Goal: Find specific page/section: Find specific page/section

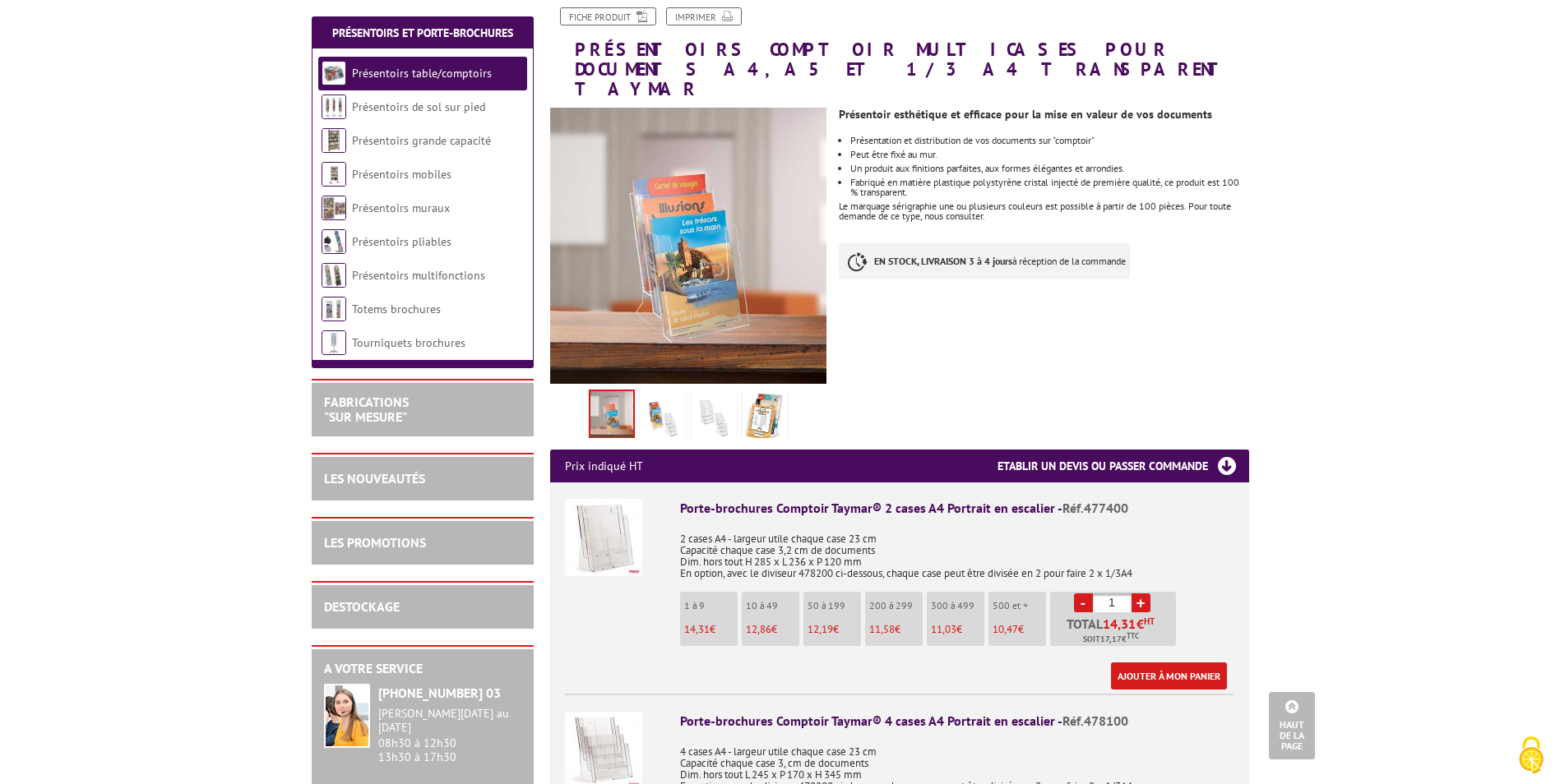
scroll to position [82, 0]
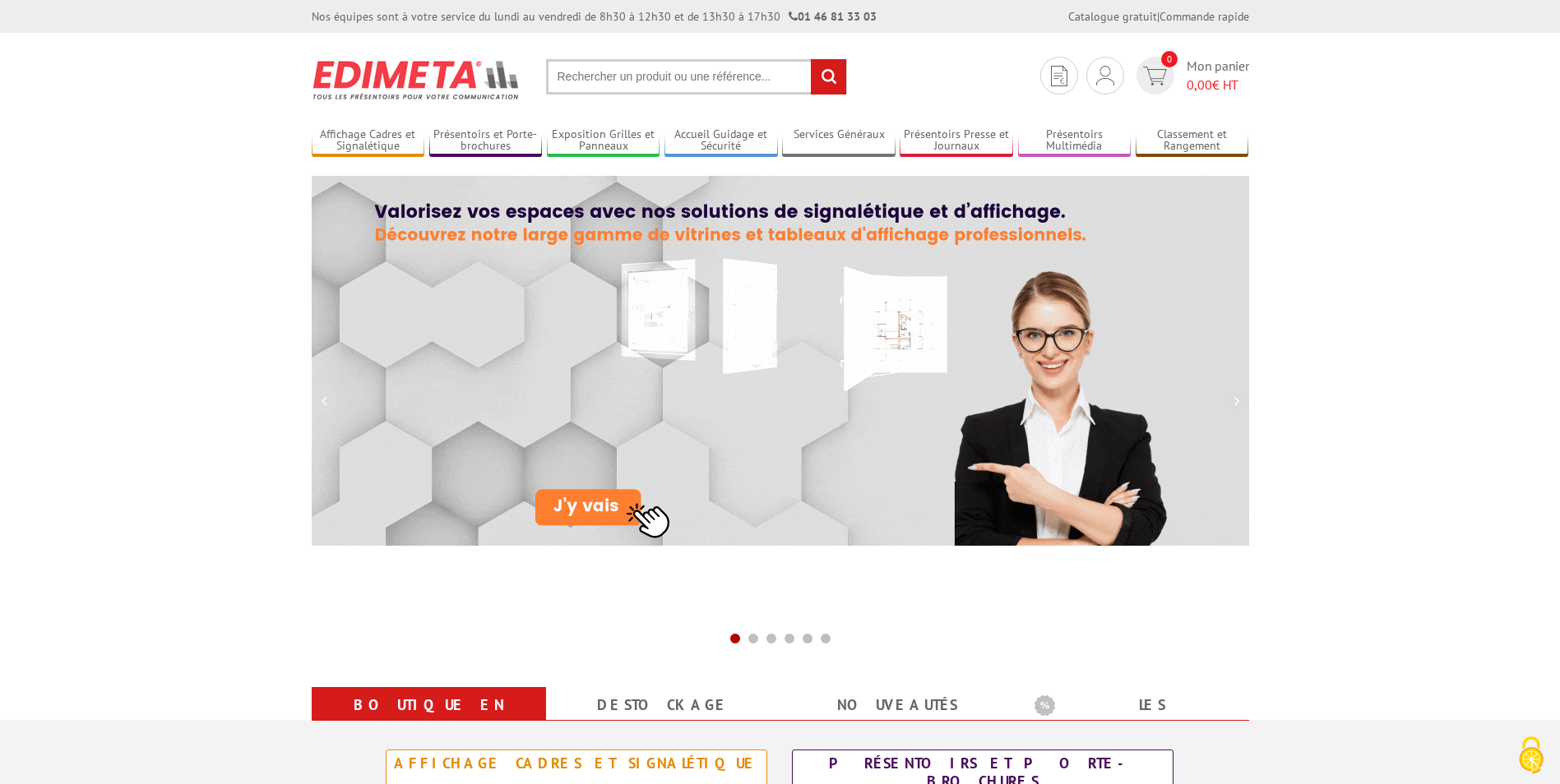
click at [605, 73] on input "text" at bounding box center [696, 77] width 301 height 36
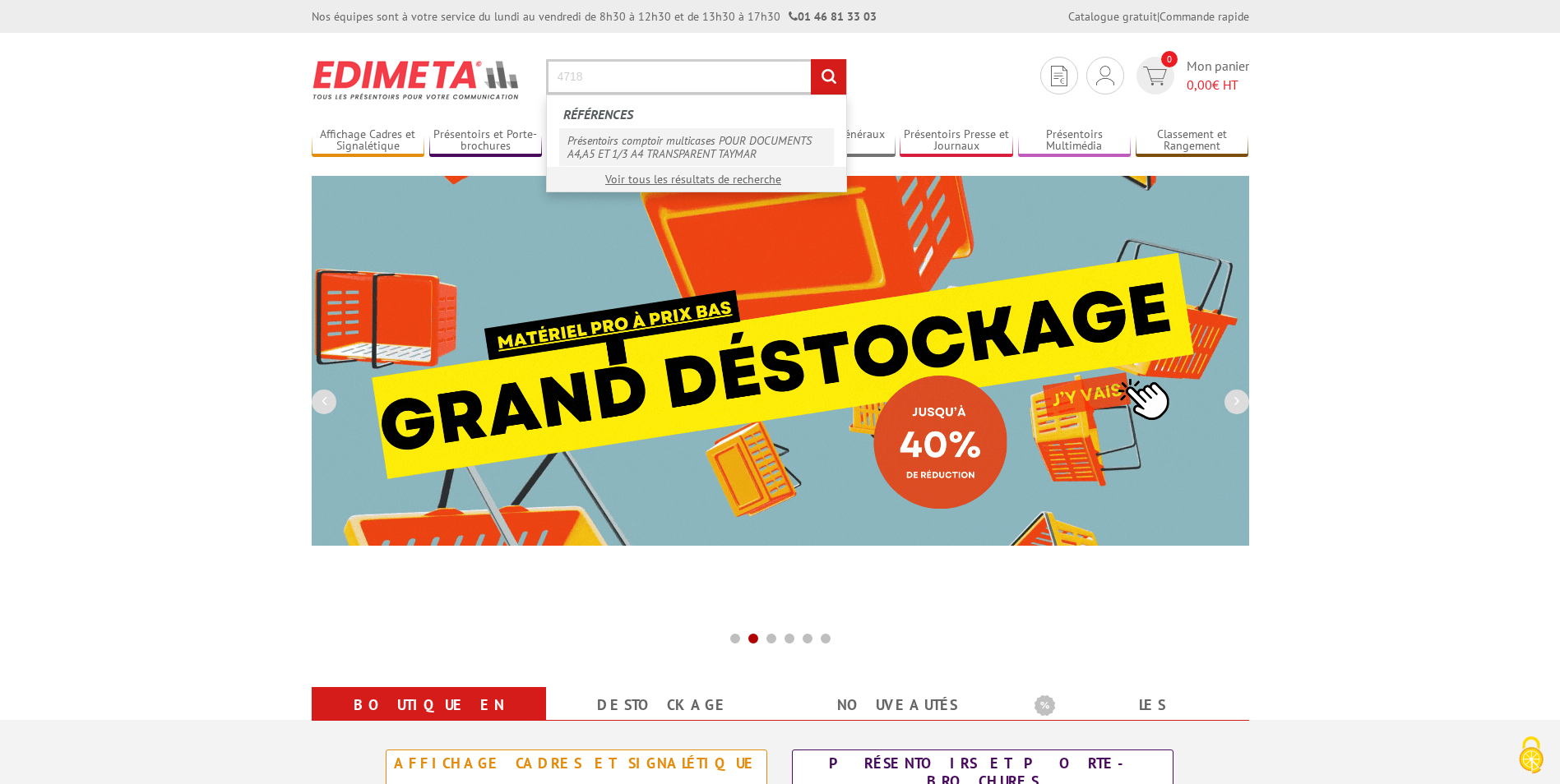
type input "4718"
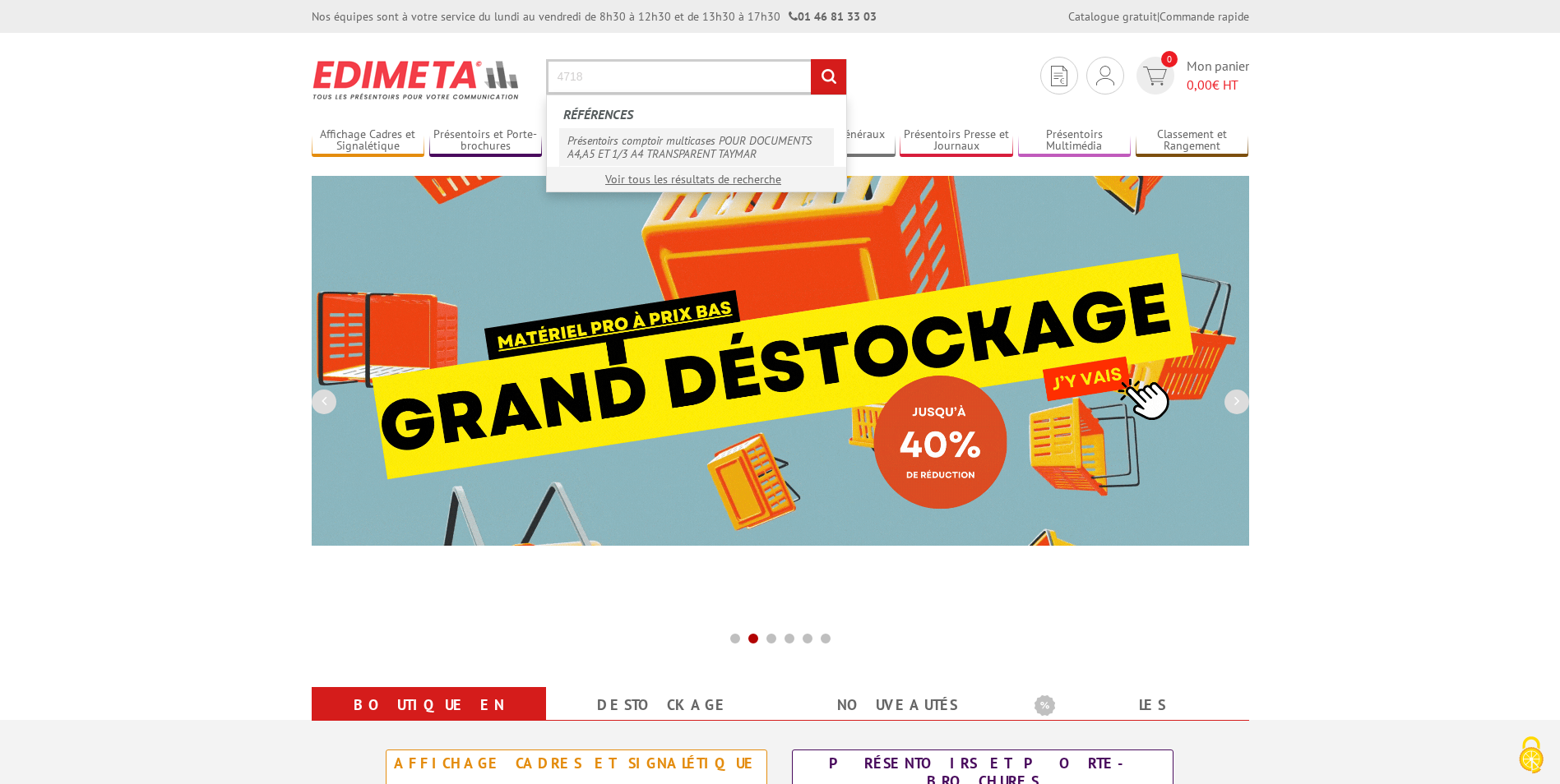
click at [662, 149] on link "Présentoirs comptoir multicases POUR DOCUMENTS A4,A5 ET 1/3 A4 TRANSPARENT TAYM…" at bounding box center [697, 147] width 275 height 38
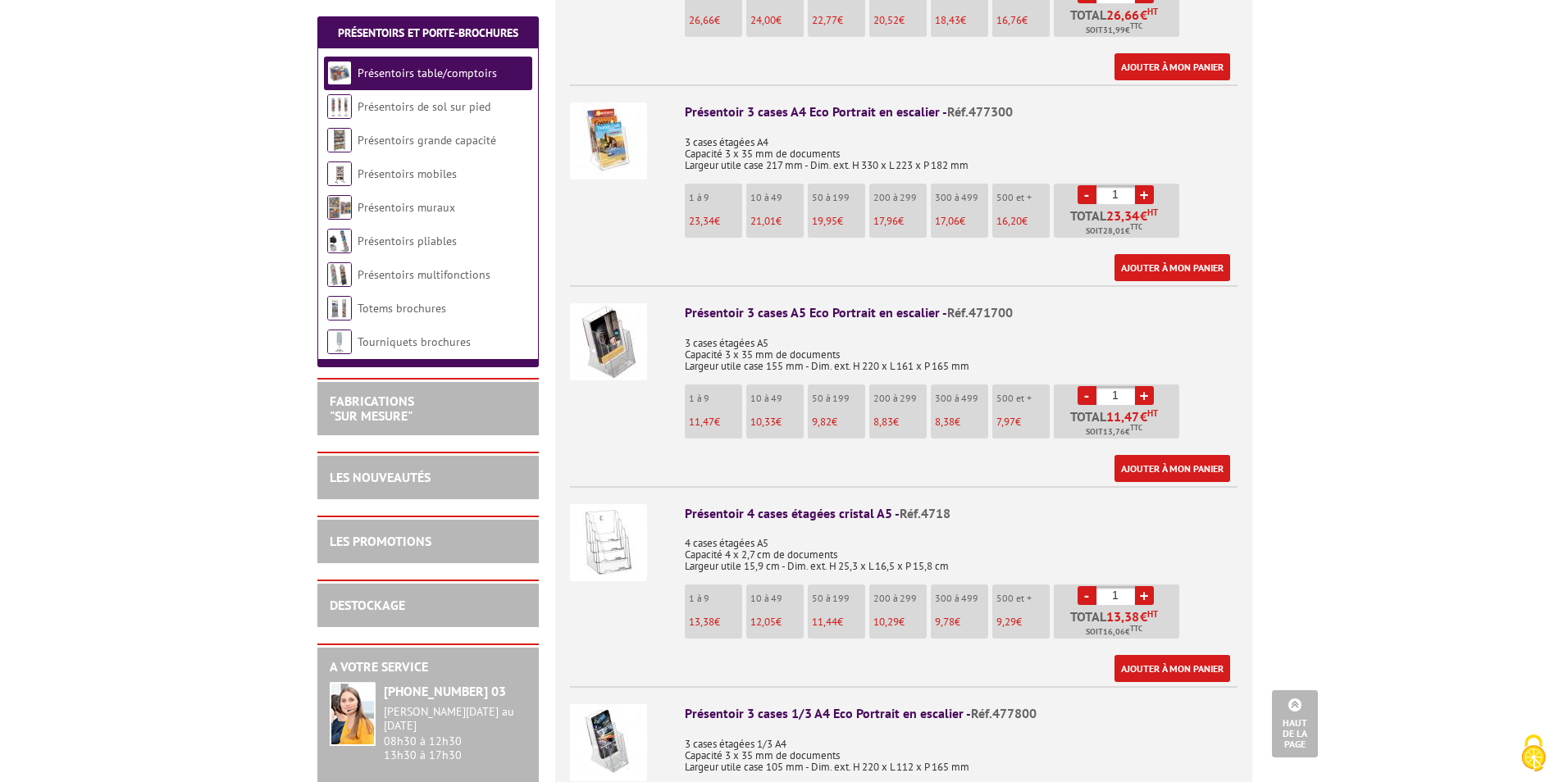
scroll to position [1066, 0]
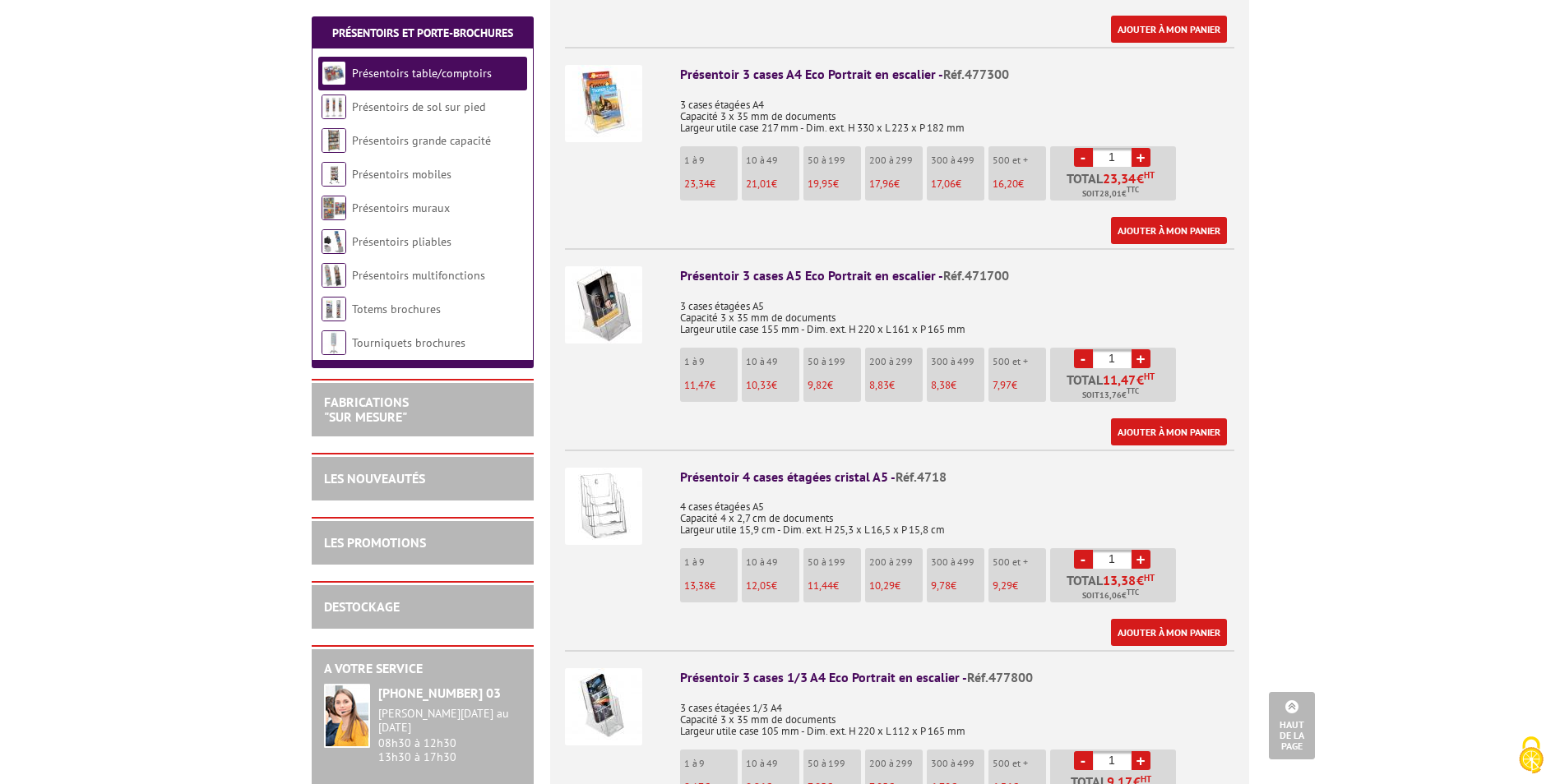
click at [605, 485] on img at bounding box center [603, 506] width 77 height 77
